Goal: Information Seeking & Learning: Learn about a topic

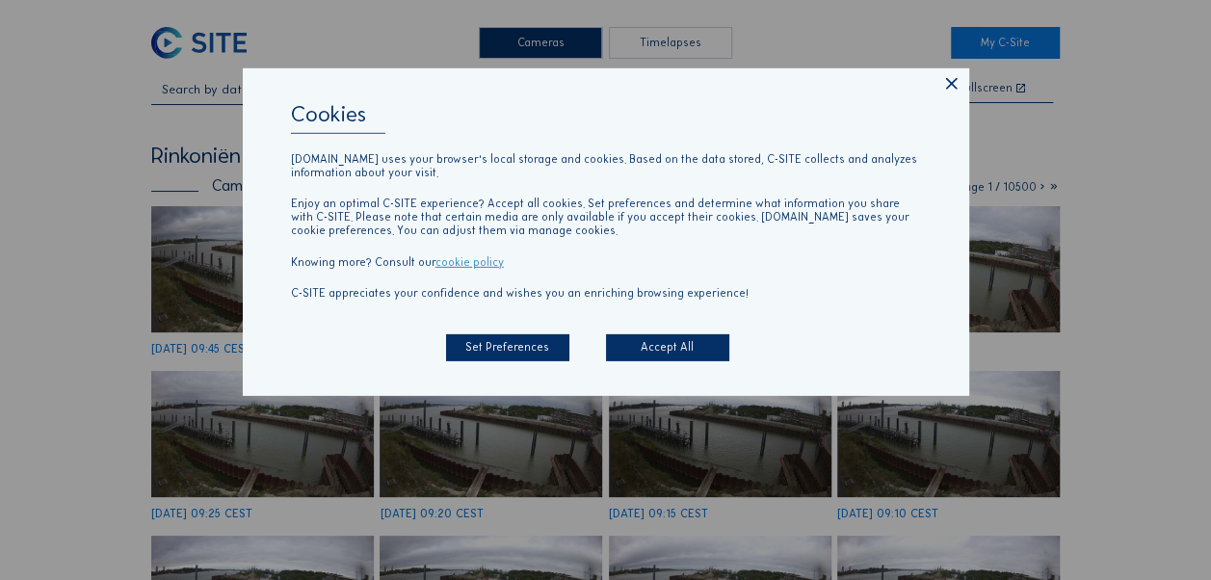
click at [951, 83] on icon at bounding box center [951, 84] width 19 height 20
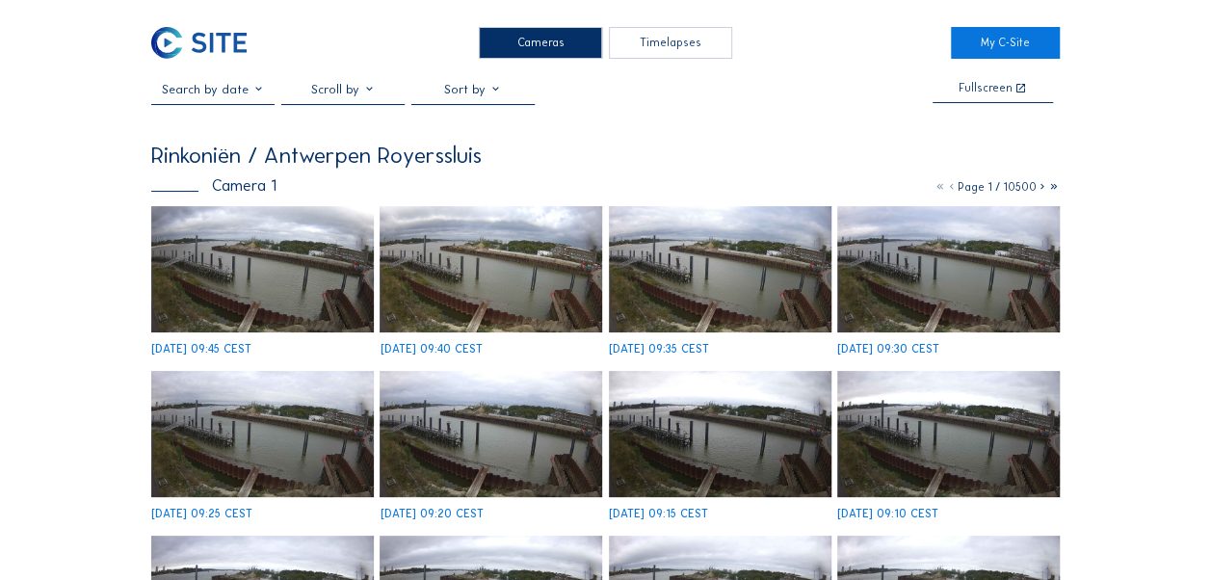
click at [266, 274] on img at bounding box center [262, 268] width 223 height 125
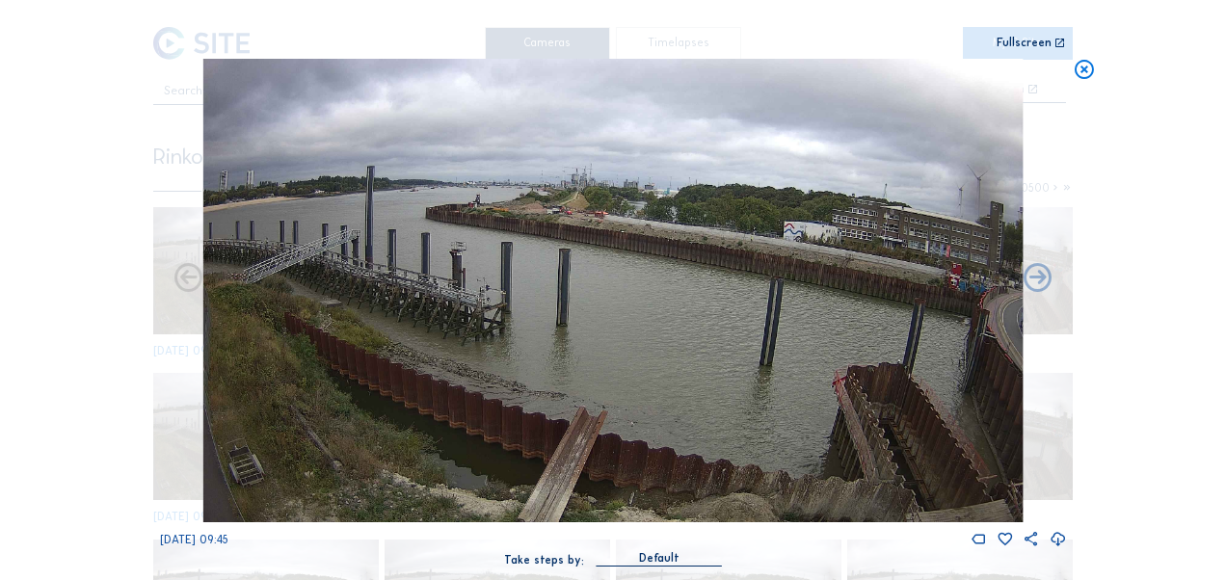
click at [1083, 66] on icon at bounding box center [1084, 70] width 22 height 23
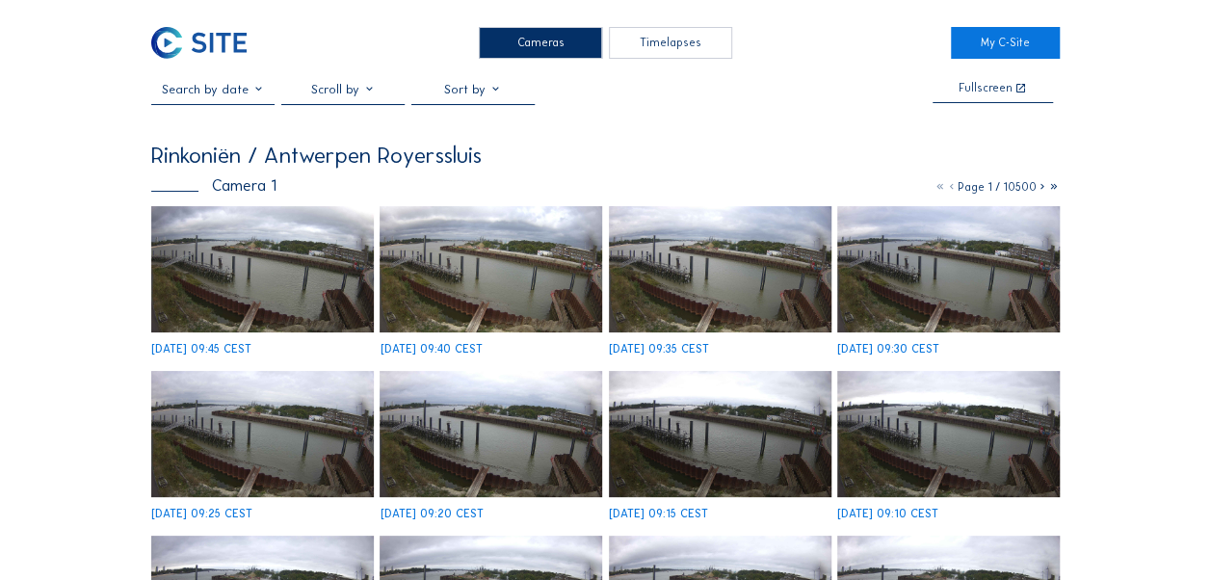
click at [205, 93] on input "text" at bounding box center [212, 89] width 123 height 14
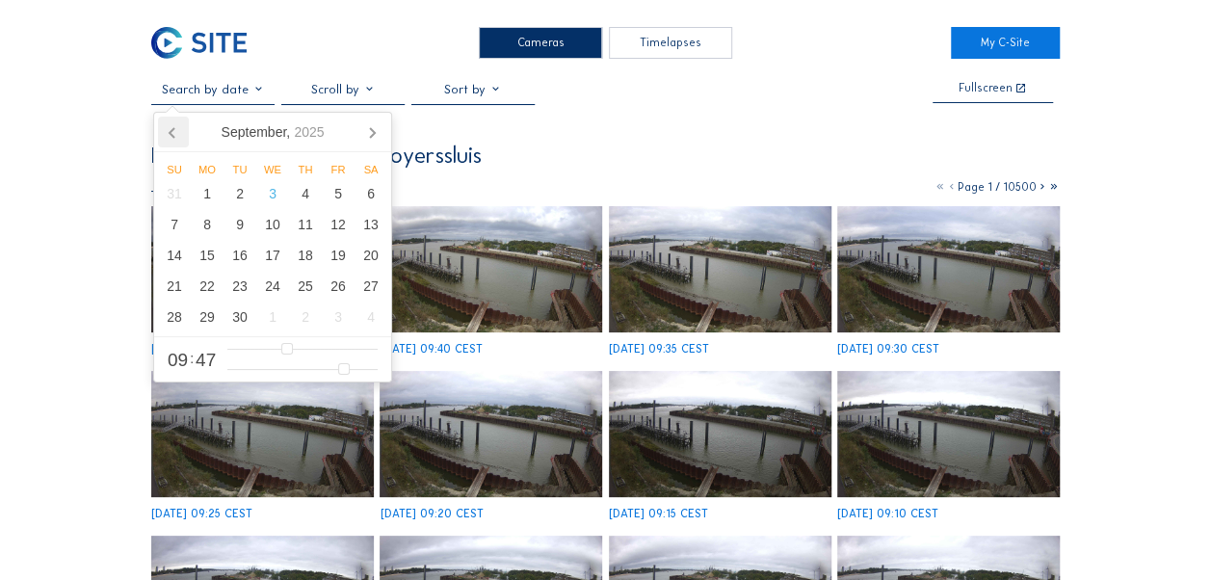
click at [164, 137] on icon at bounding box center [173, 132] width 31 height 31
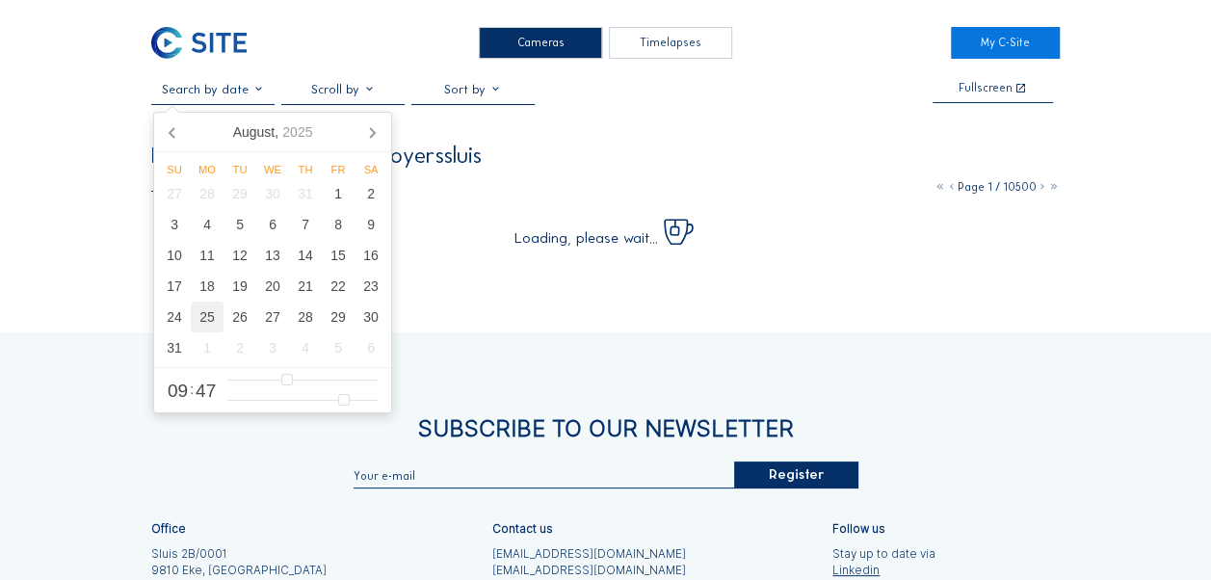
click at [204, 326] on div "25" at bounding box center [207, 317] width 33 height 31
type input "[DATE] 12:47"
type input "12"
click at [303, 382] on input "range" at bounding box center [302, 380] width 150 height 16
click at [1126, 98] on div "Cameras Timelapses My C-Site [DATE] 12:47 Fullscreen Rinkoniën / Antwerpen Roye…" at bounding box center [605, 396] width 1211 height 792
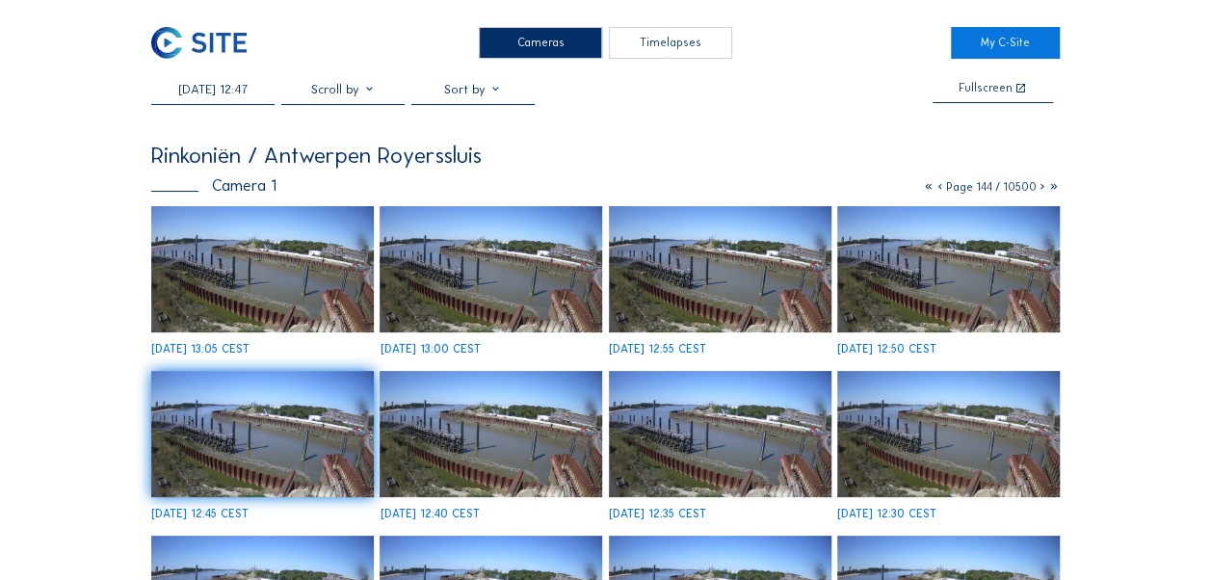
click at [444, 293] on img at bounding box center [491, 269] width 223 height 126
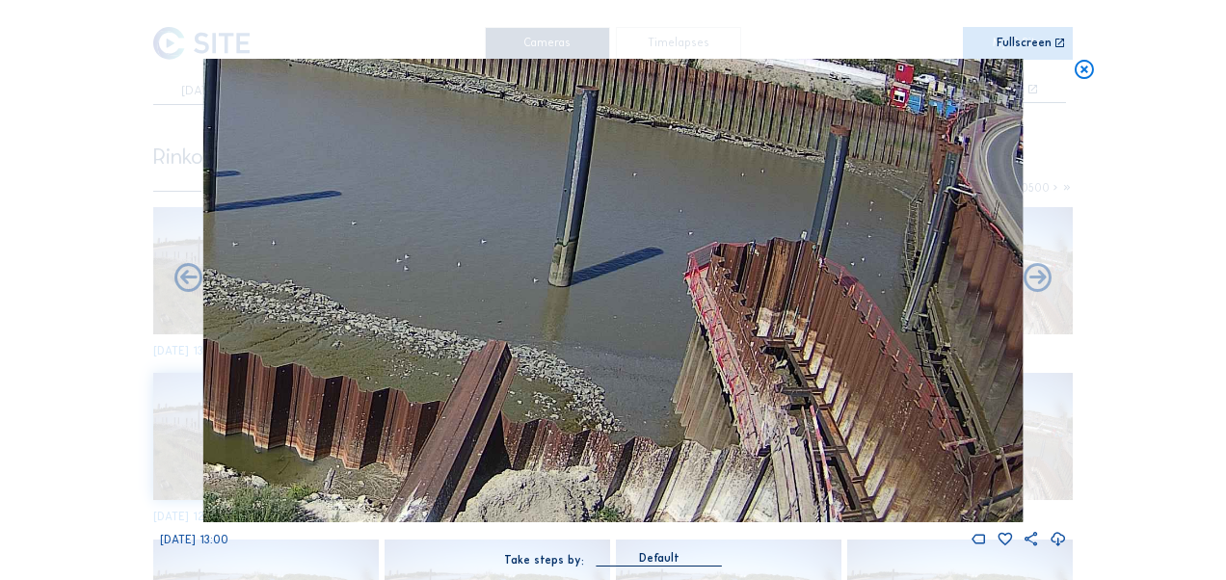
drag, startPoint x: 942, startPoint y: 458, endPoint x: 585, endPoint y: 136, distance: 481.1
click at [585, 136] on img at bounding box center [612, 291] width 821 height 464
click at [1091, 74] on icon at bounding box center [1084, 70] width 22 height 23
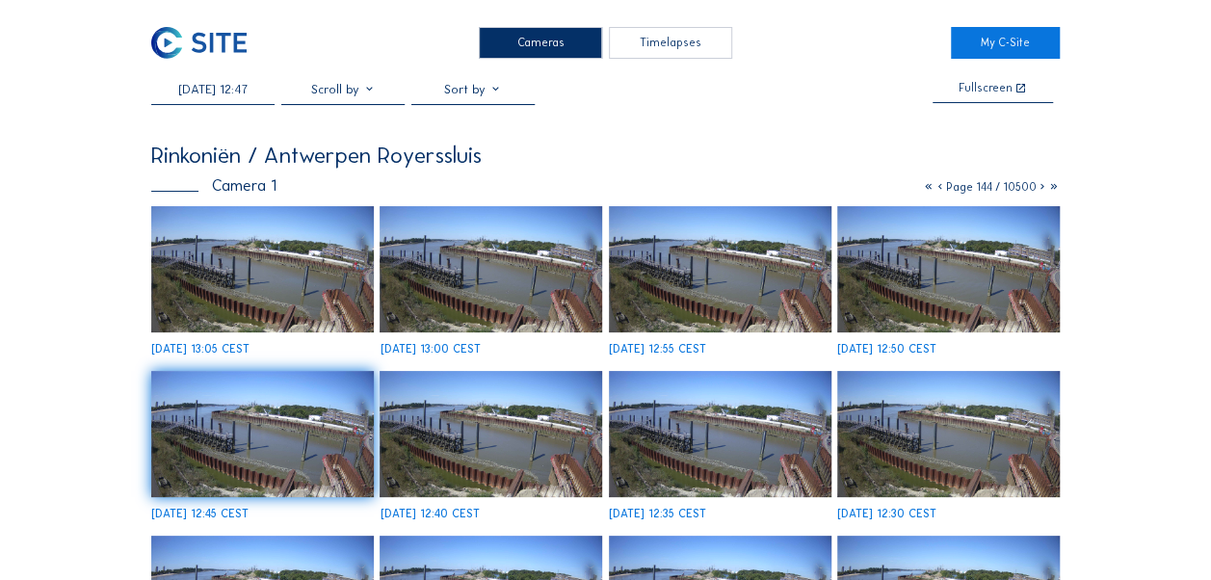
click at [202, 50] on img at bounding box center [198, 43] width 95 height 32
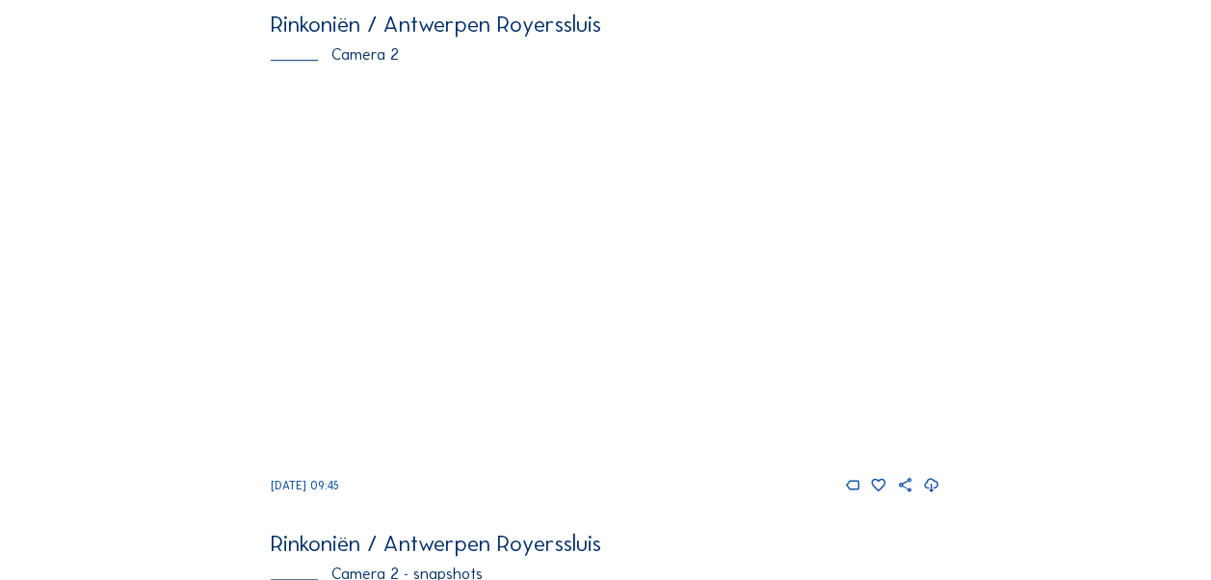
scroll to position [703, 0]
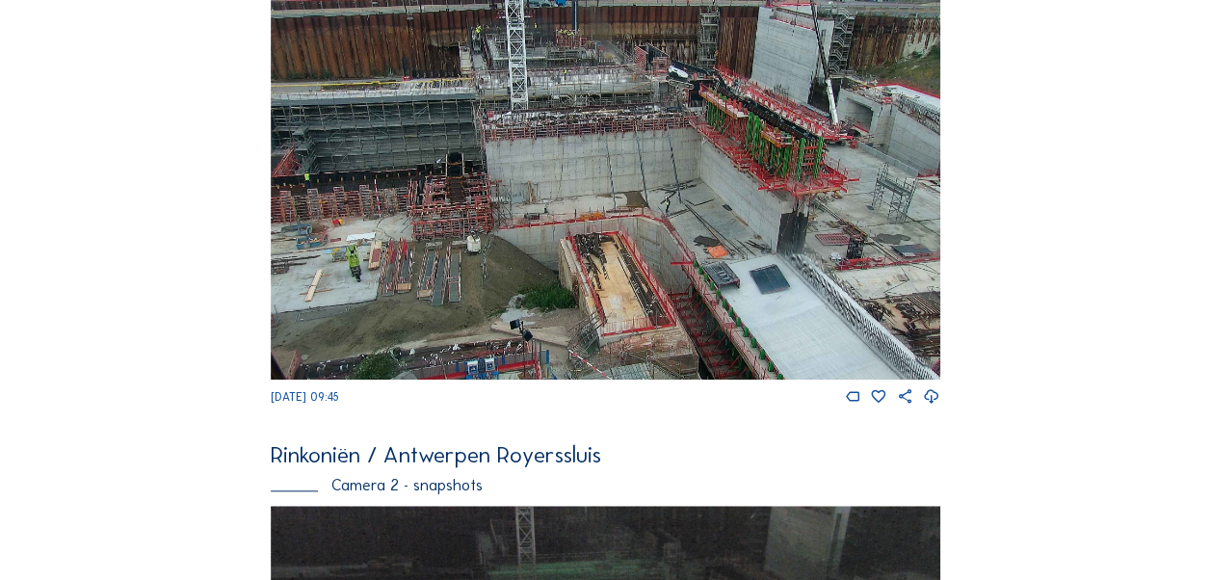
click at [427, 235] on img at bounding box center [606, 183] width 670 height 393
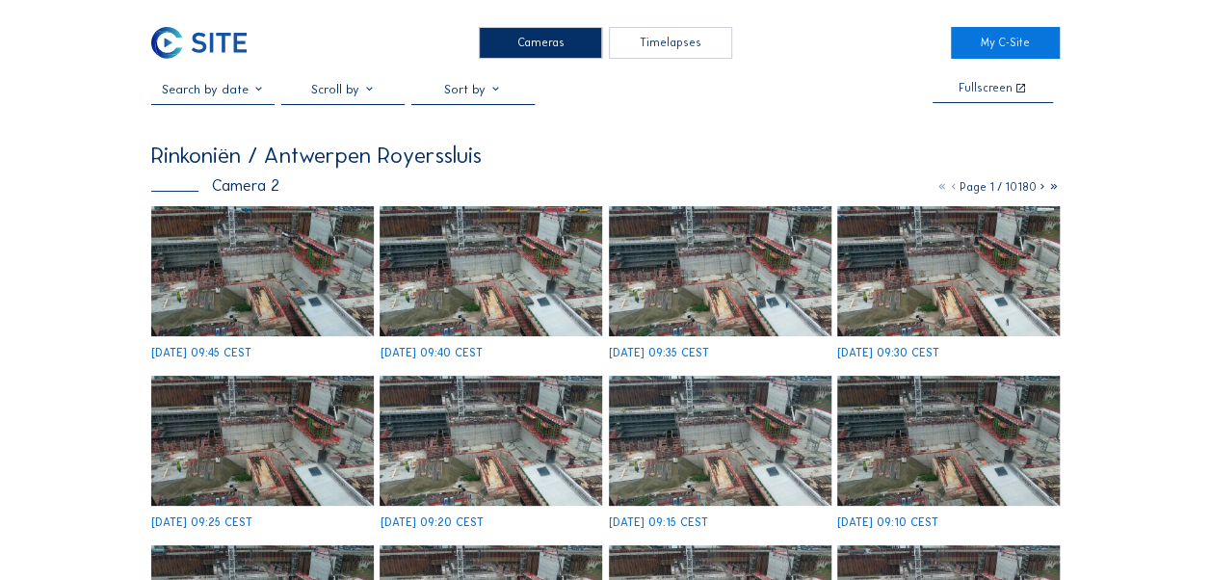
click at [312, 255] on img at bounding box center [262, 271] width 223 height 130
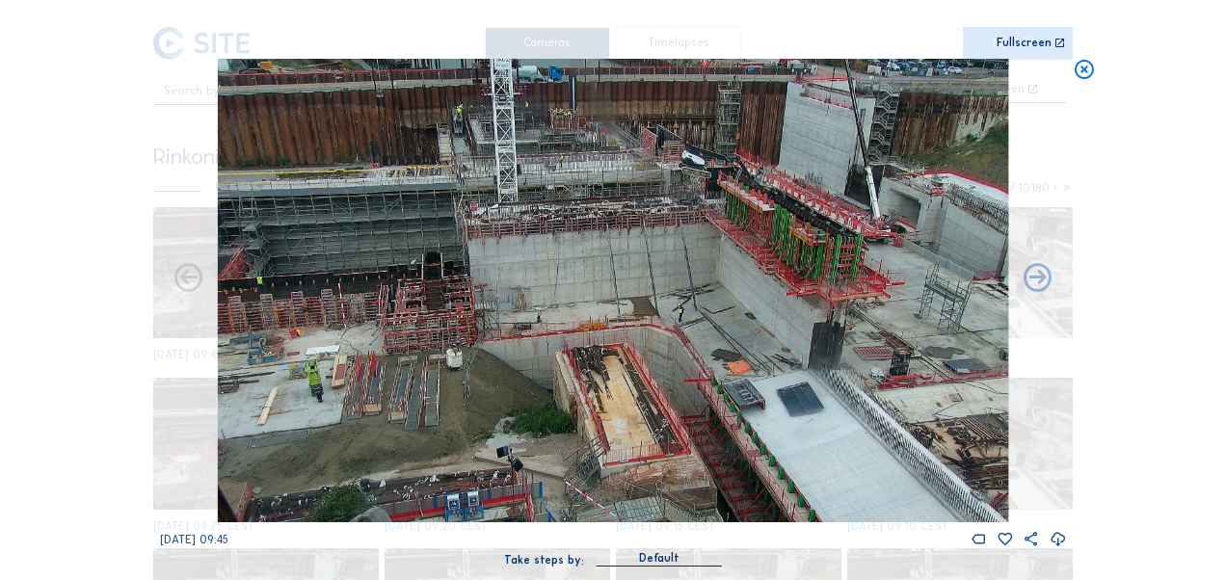
click at [1091, 71] on icon at bounding box center [1084, 70] width 22 height 23
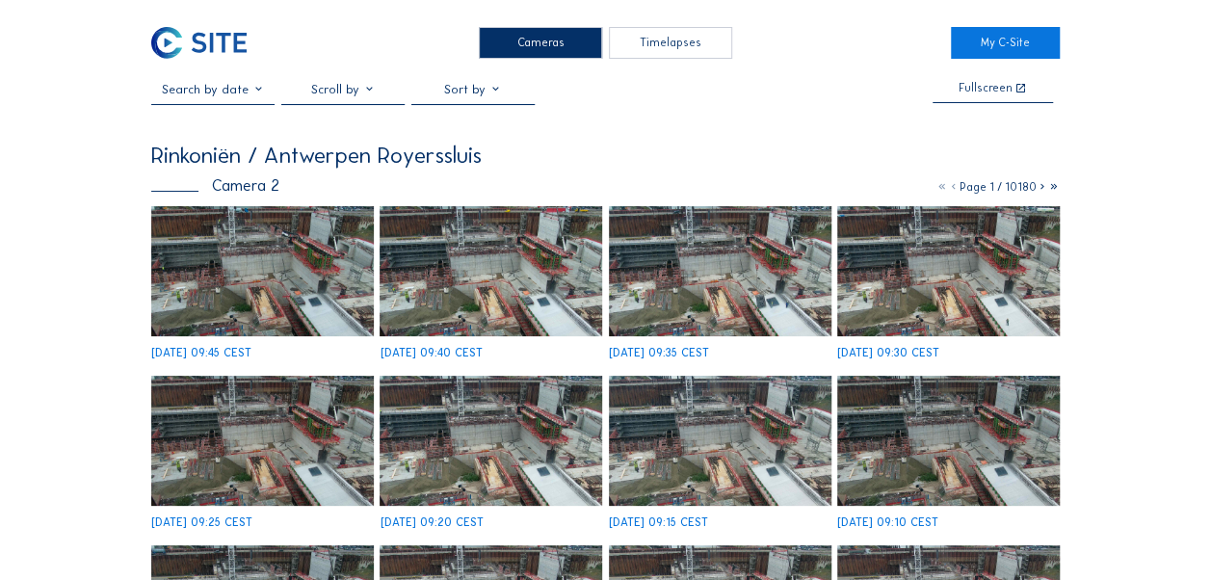
click at [220, 35] on img at bounding box center [198, 43] width 95 height 32
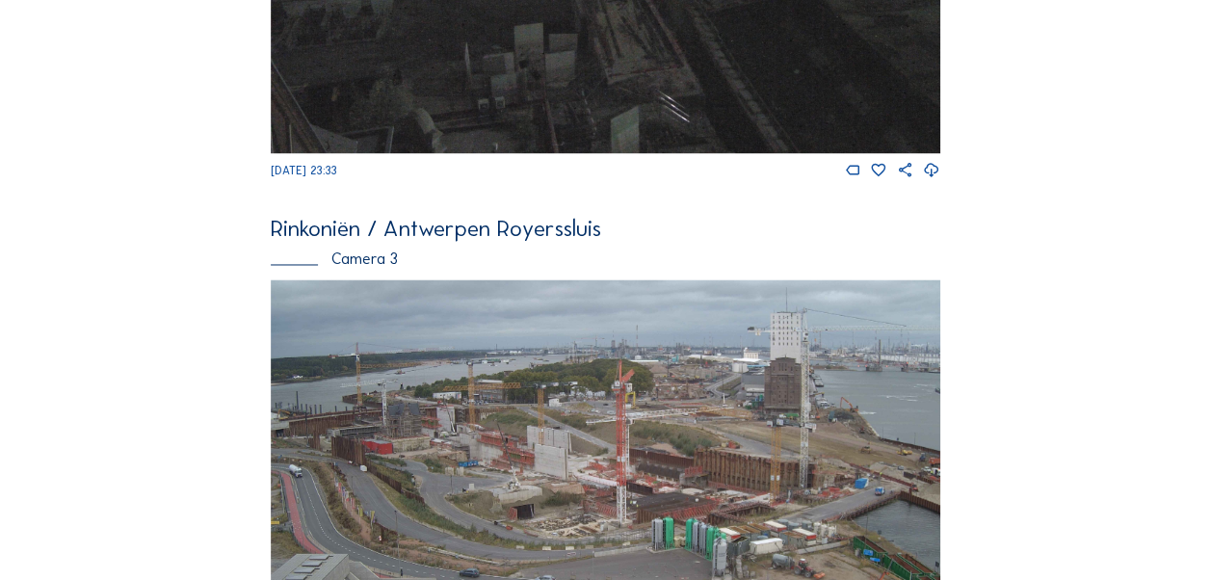
scroll to position [1571, 0]
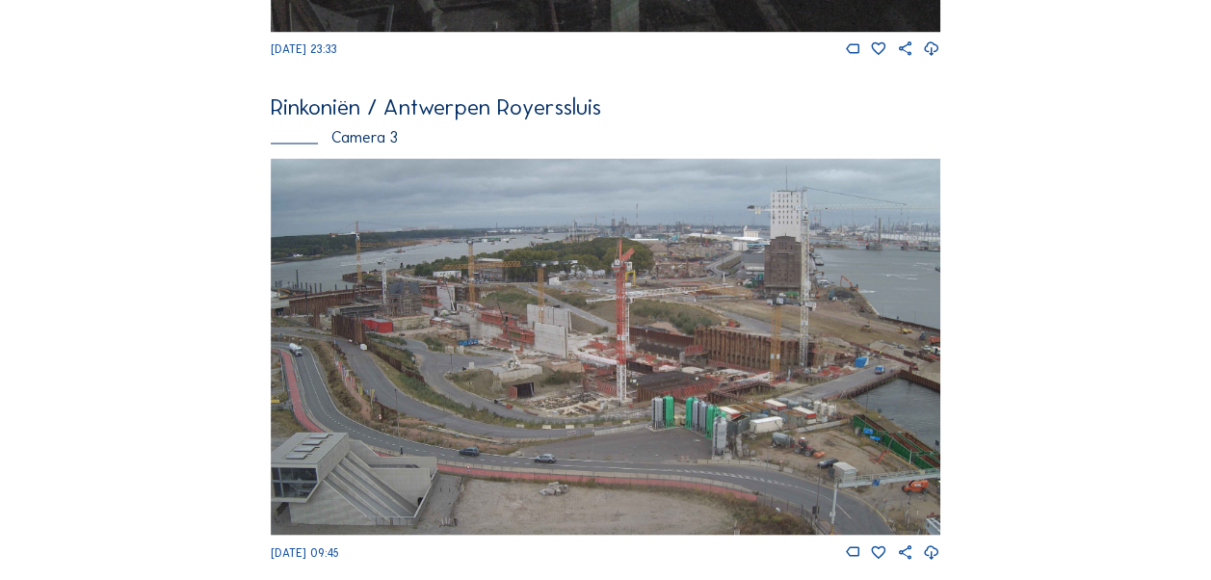
click at [554, 372] on img at bounding box center [606, 346] width 670 height 377
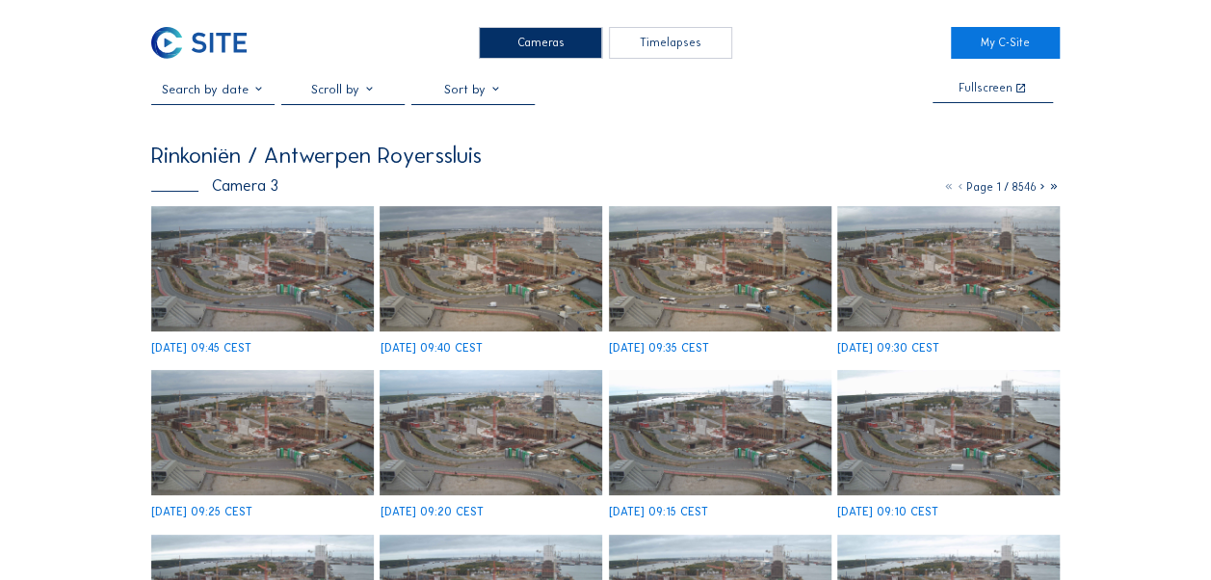
click at [224, 104] on div at bounding box center [212, 93] width 123 height 22
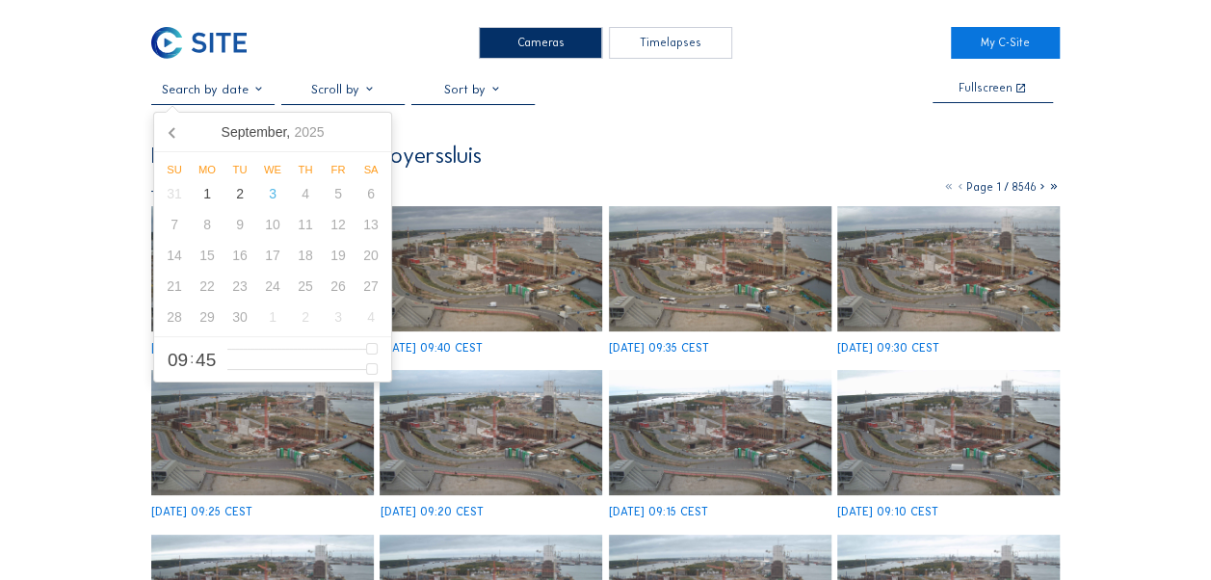
click at [227, 93] on input "text" at bounding box center [212, 89] width 123 height 14
click at [179, 139] on icon at bounding box center [173, 132] width 31 height 31
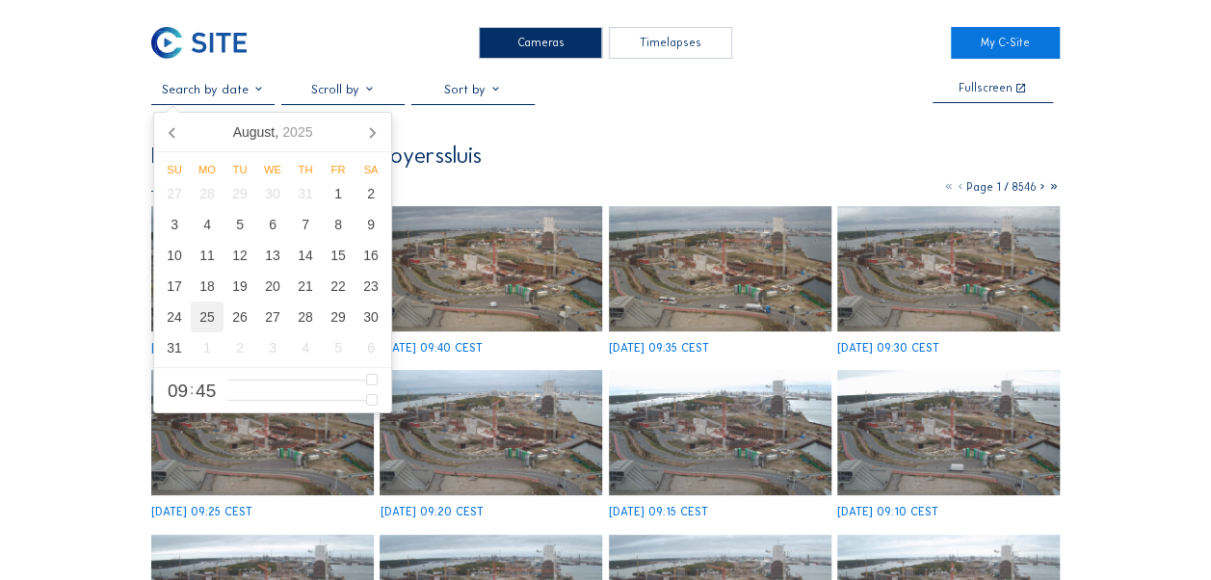
click at [214, 322] on div "25" at bounding box center [207, 317] width 33 height 31
type input "[DATE] 09:45"
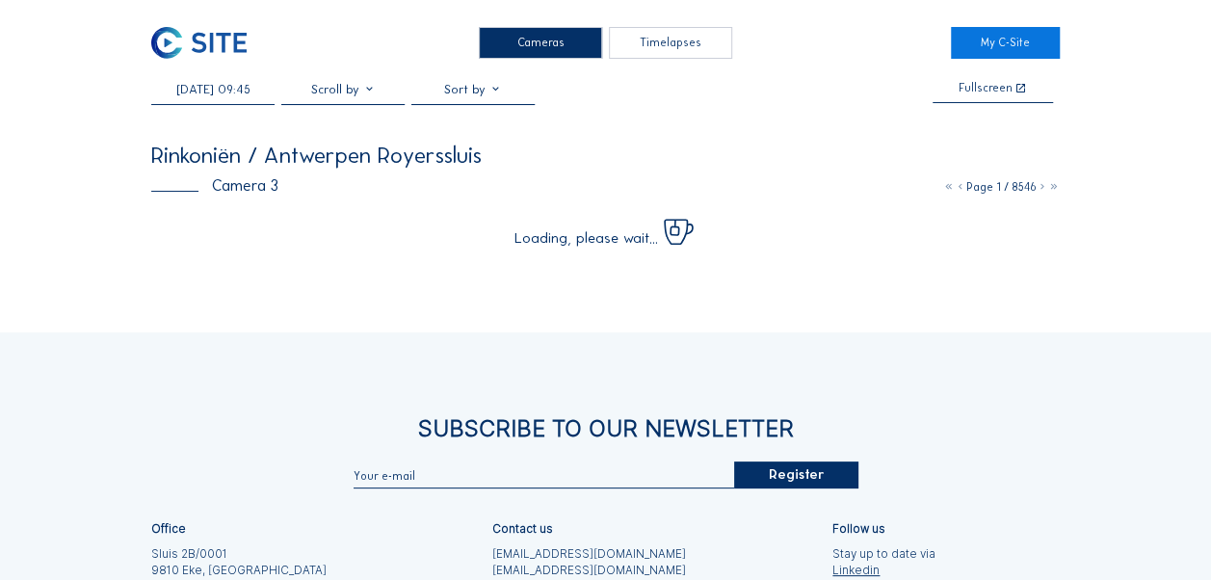
click at [1145, 174] on div "Cameras Timelapses My C-Site [DATE] 09:45 Fullscreen Rinkoniën / Antwerpen Roye…" at bounding box center [605, 396] width 1211 height 792
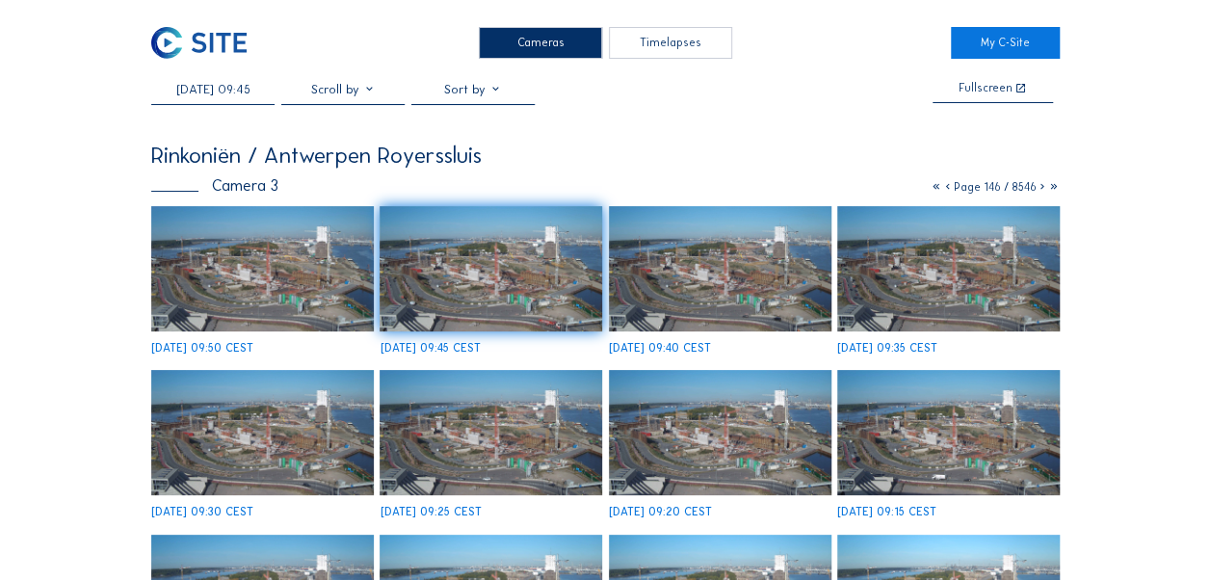
click at [483, 428] on img at bounding box center [491, 432] width 223 height 125
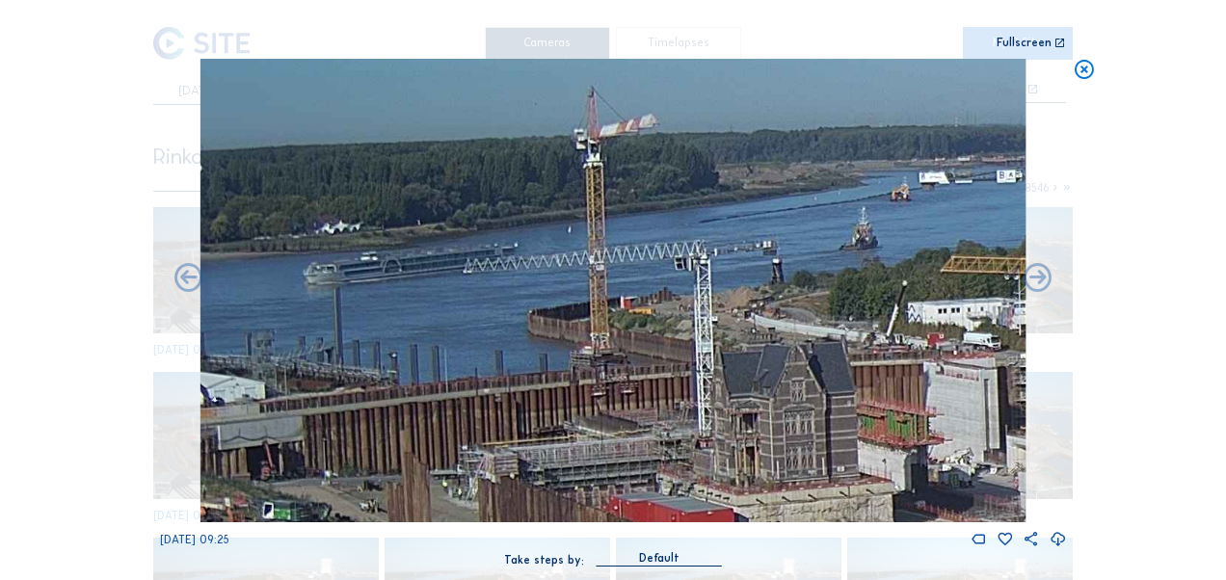
drag, startPoint x: 613, startPoint y: 383, endPoint x: 804, endPoint y: 439, distance: 199.1
click at [870, 453] on img at bounding box center [612, 291] width 825 height 464
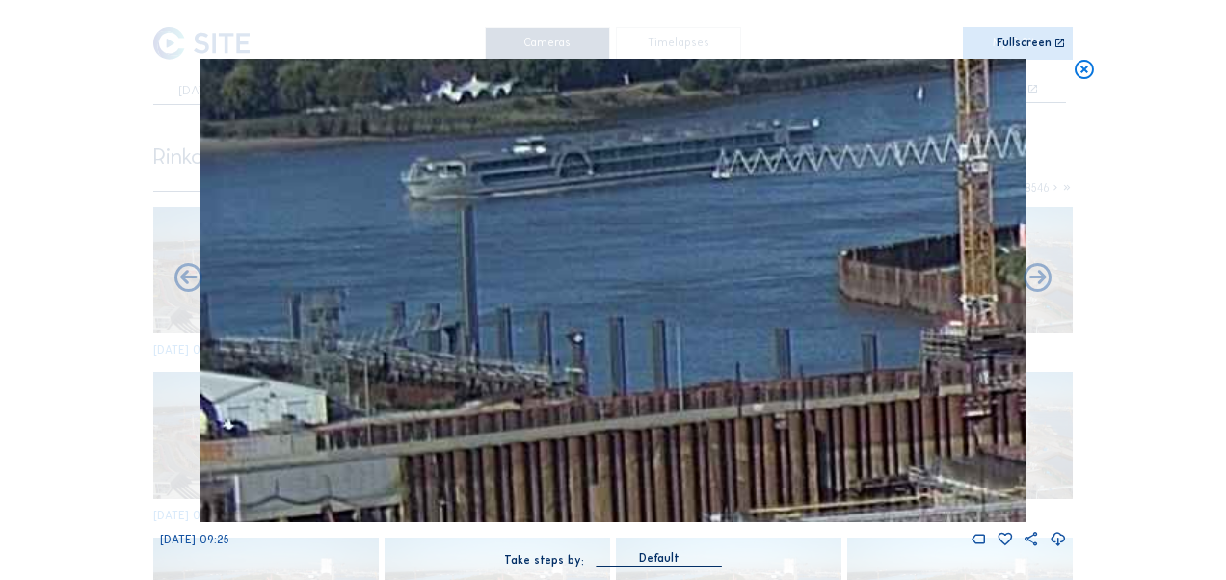
drag, startPoint x: 351, startPoint y: 437, endPoint x: 1029, endPoint y: 438, distance: 678.4
click at [1029, 438] on div "[DATE] 09:25" at bounding box center [613, 304] width 907 height 491
